Goal: Find specific page/section: Find specific page/section

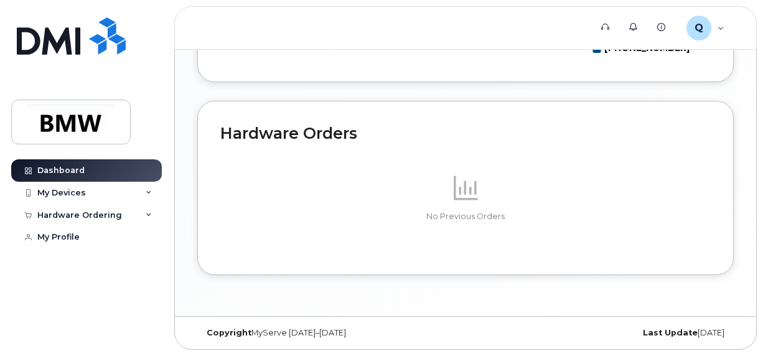
scroll to position [721, 0]
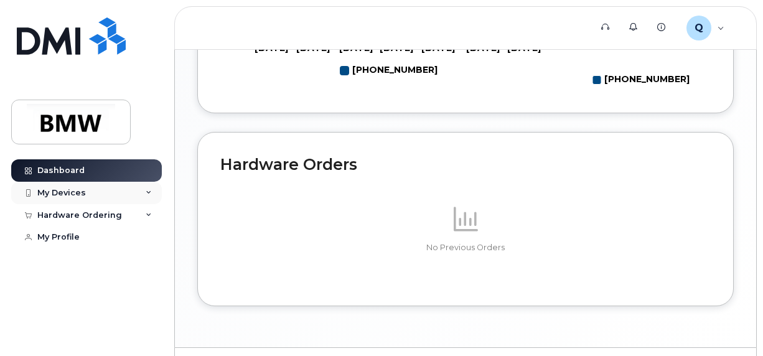
click at [146, 194] on icon at bounding box center [149, 193] width 6 height 6
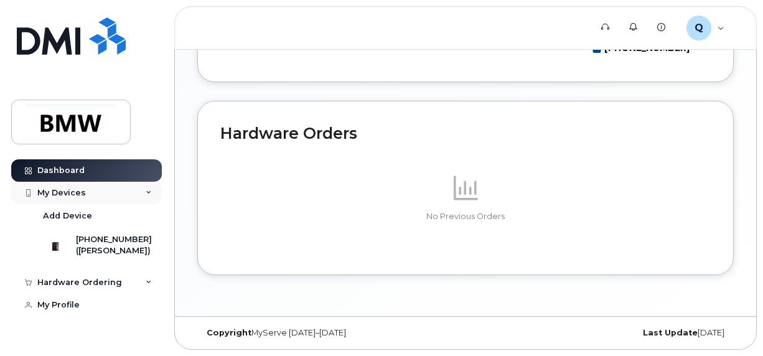
scroll to position [783, 0]
click at [148, 192] on icon at bounding box center [149, 193] width 6 height 6
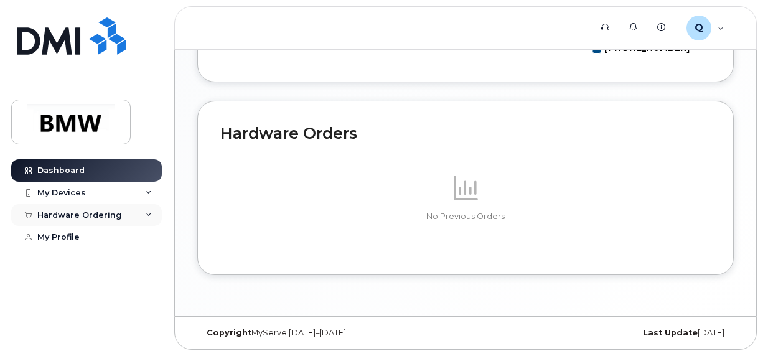
click at [146, 217] on icon at bounding box center [149, 215] width 6 height 6
click at [146, 216] on icon at bounding box center [149, 215] width 6 height 6
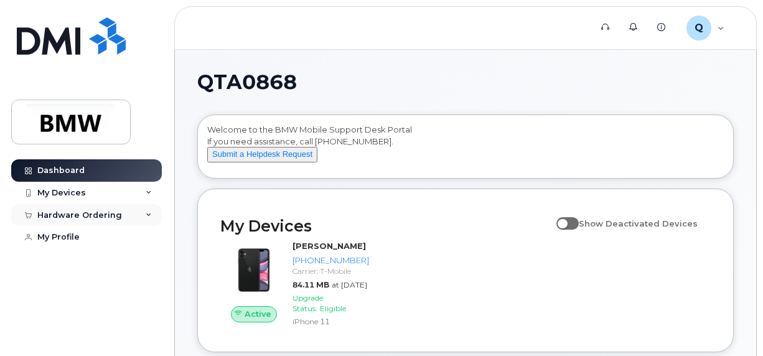
scroll to position [62, 0]
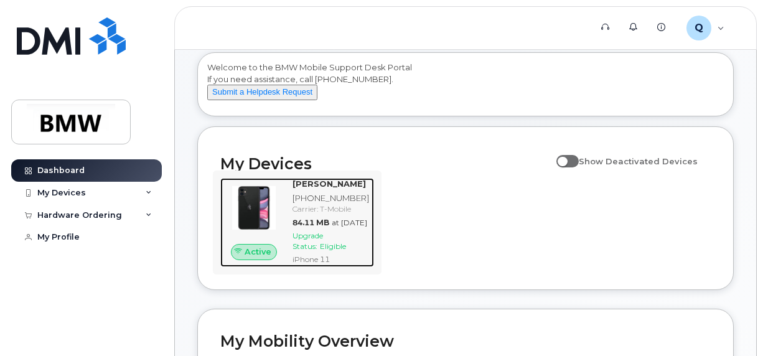
click at [342, 251] on span "Eligible" at bounding box center [333, 245] width 26 height 9
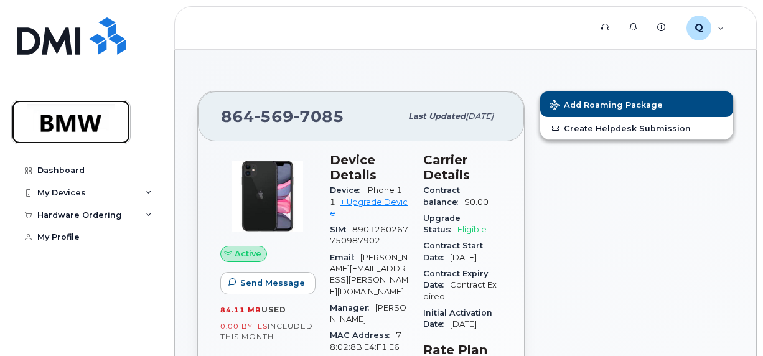
click at [80, 127] on img at bounding box center [71, 122] width 96 height 36
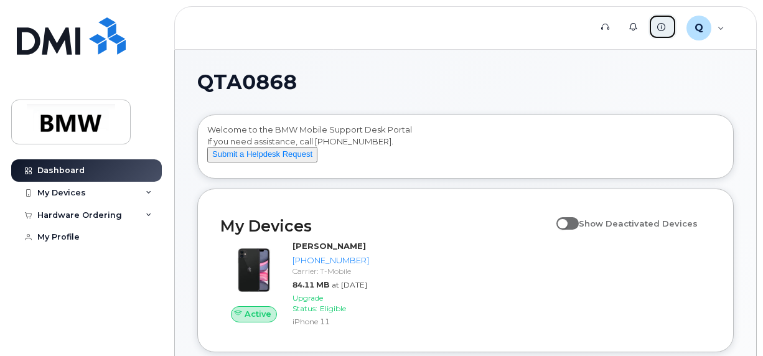
click at [660, 24] on icon at bounding box center [661, 27] width 8 height 8
